Goal: Transaction & Acquisition: Purchase product/service

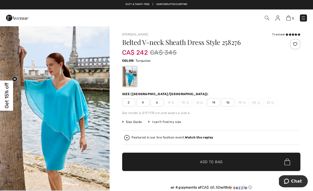
click at [72, 104] on img "1 / 5" at bounding box center [55, 108] width 110 height 165
